Goal: Communication & Community: Share content

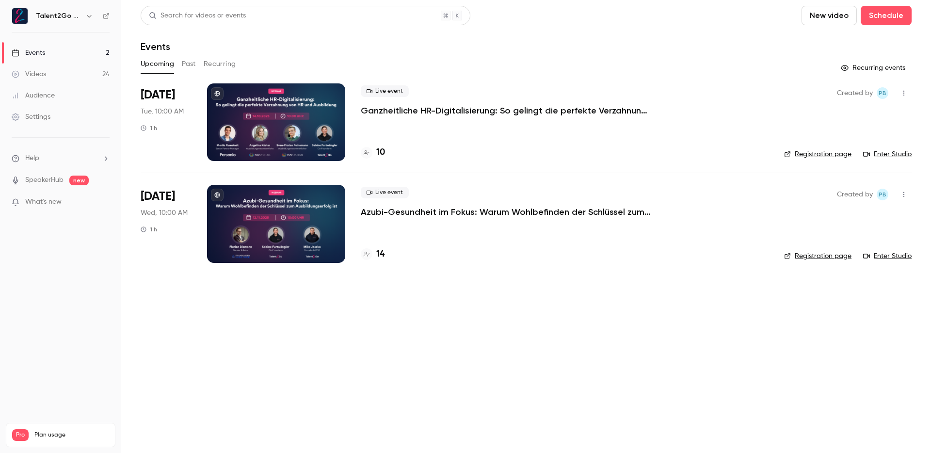
click at [443, 220] on div "Live event Azubi-Gesundheit im Fokus: Warum Wohlbefinden der Schlüssel zum Ausb…" at bounding box center [565, 224] width 408 height 78
click at [446, 211] on p "Azubi-Gesundheit im Fokus: Warum Wohlbefinden der Schlüssel zum Ausbildungserfo…" at bounding box center [506, 212] width 291 height 12
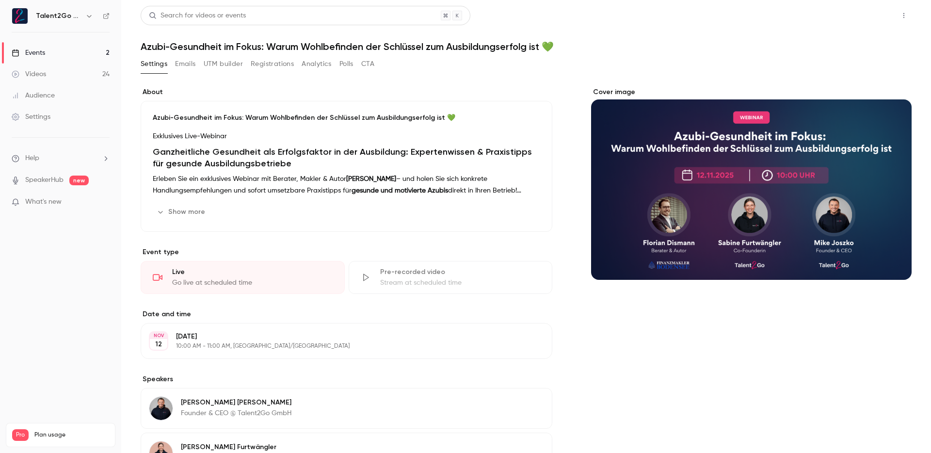
click at [872, 16] on button "Share" at bounding box center [869, 15] width 38 height 19
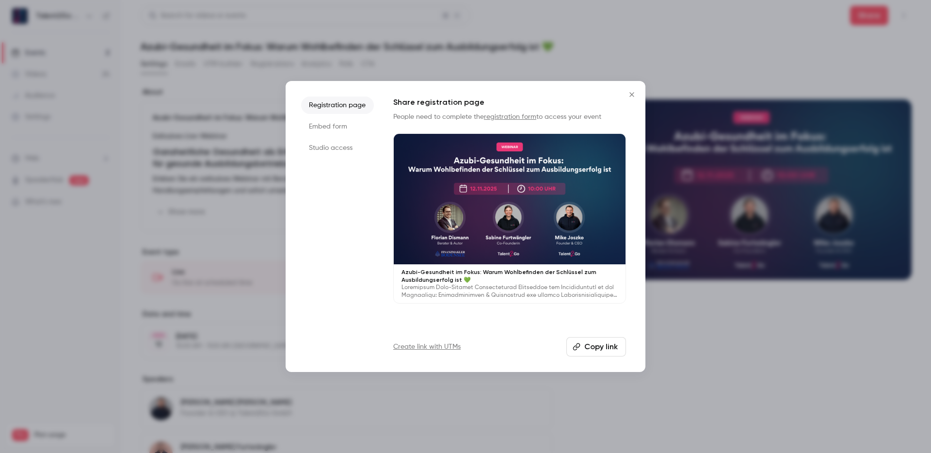
click at [578, 350] on icon "button" at bounding box center [577, 347] width 8 height 8
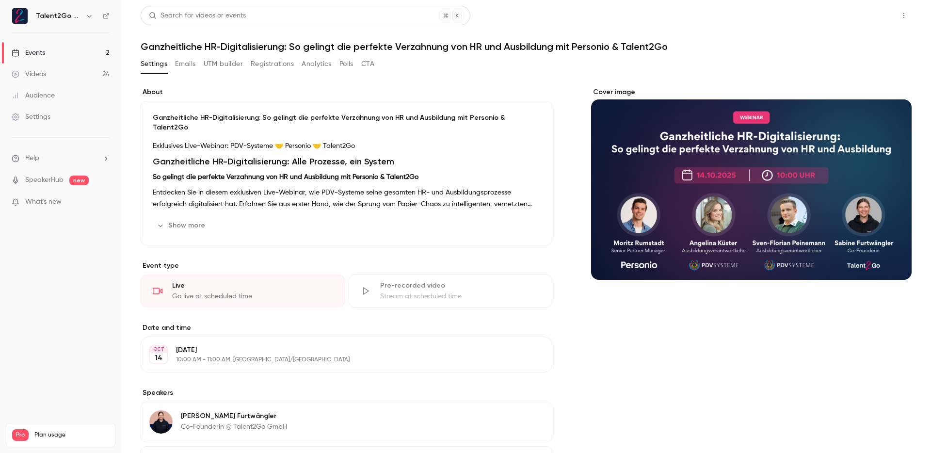
click at [852, 18] on button "Share" at bounding box center [869, 15] width 38 height 19
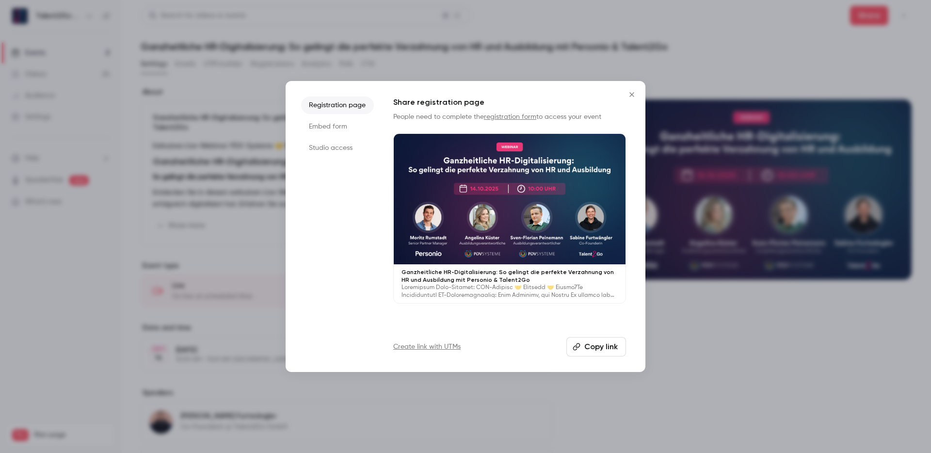
click at [587, 352] on button "Copy link" at bounding box center [597, 346] width 60 height 19
